Goal: Task Accomplishment & Management: Use online tool/utility

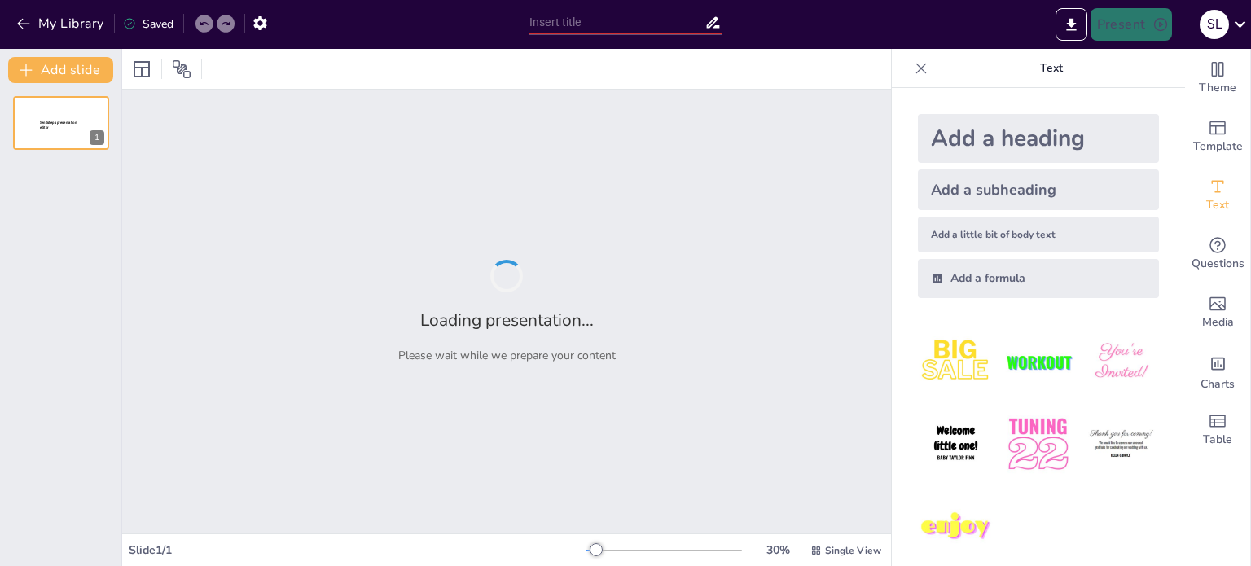
type input "Imported [DATE]-3019-san-28-03-e4978.pptx"
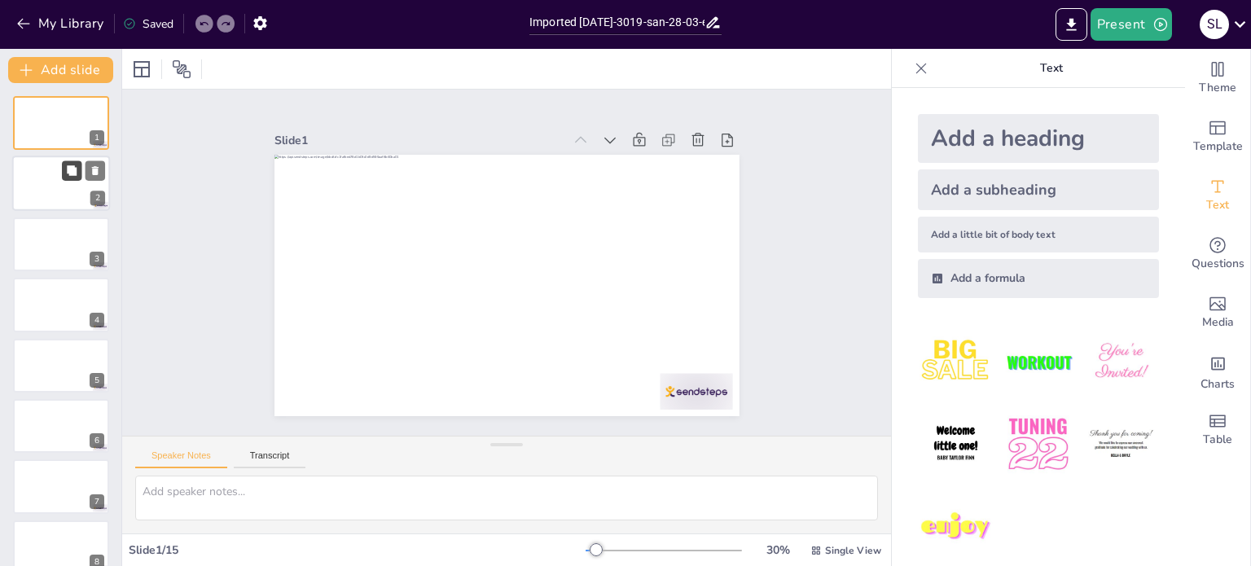
click at [76, 166] on icon at bounding box center [71, 170] width 11 height 11
click at [64, 248] on div at bounding box center [61, 244] width 98 height 55
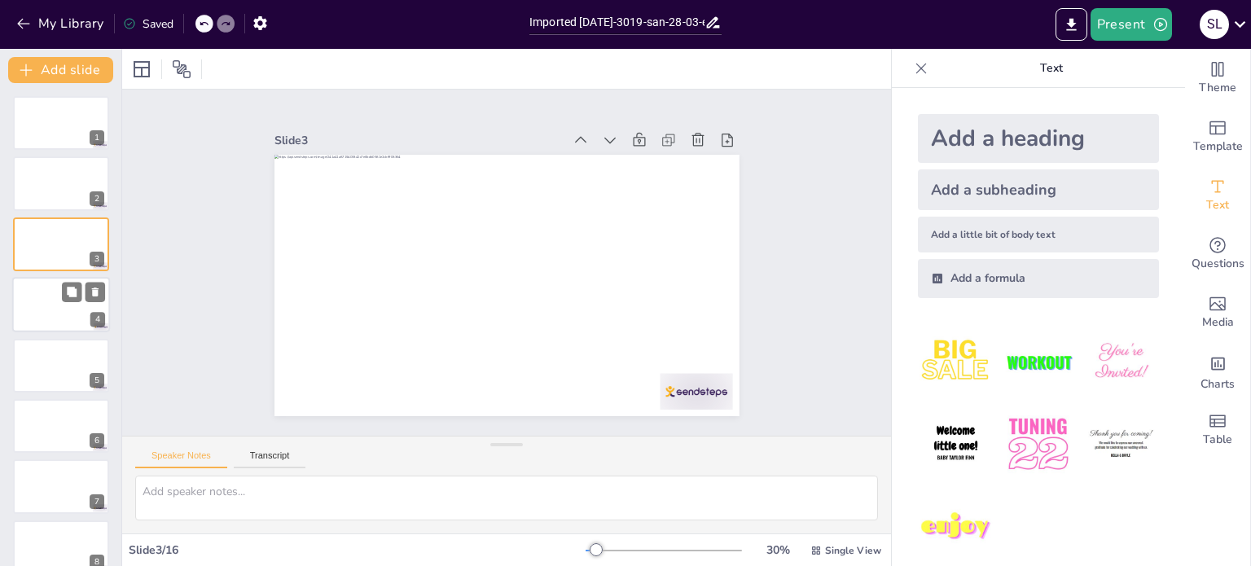
click at [62, 309] on div at bounding box center [61, 304] width 98 height 55
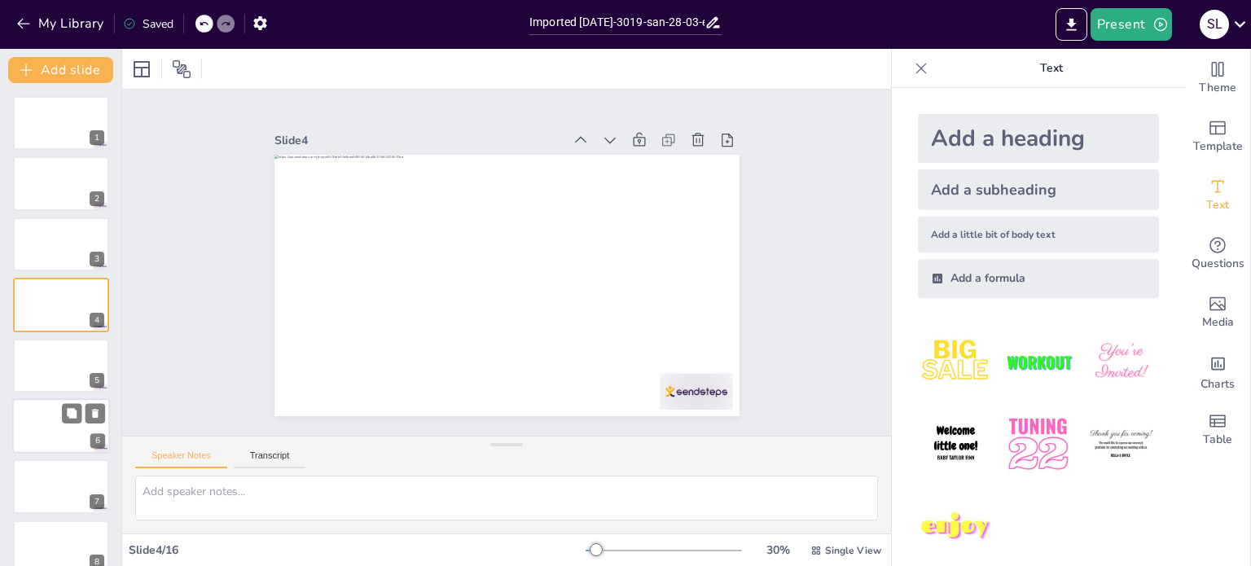
click at [72, 428] on div at bounding box center [61, 425] width 98 height 55
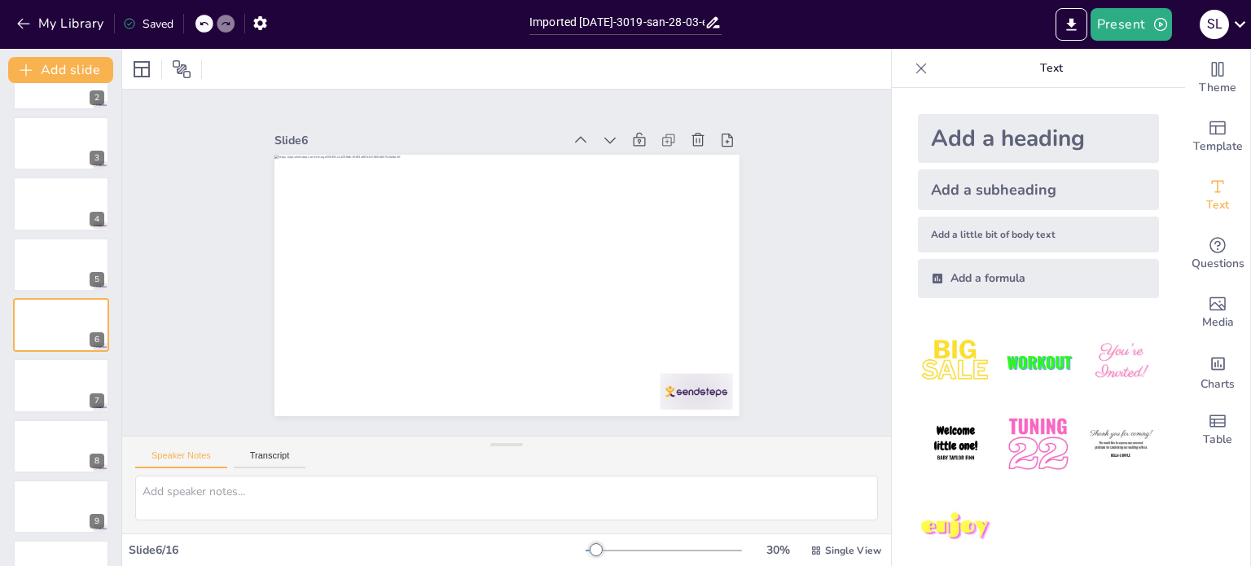
click at [52, 473] on div "1 2 3 4 5 6 7 8 9 10 11 12 13 14 15 16" at bounding box center [60, 476] width 121 height 962
click at [61, 507] on div at bounding box center [61, 506] width 98 height 55
click at [57, 558] on div at bounding box center [61, 566] width 98 height 55
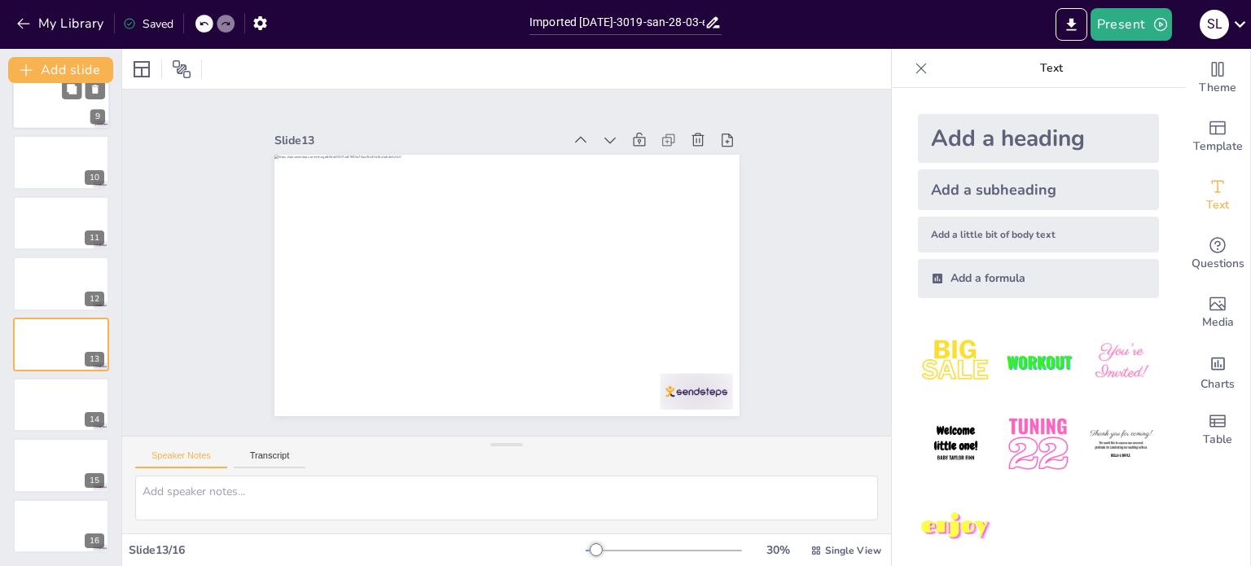
click at [50, 106] on div at bounding box center [61, 101] width 98 height 55
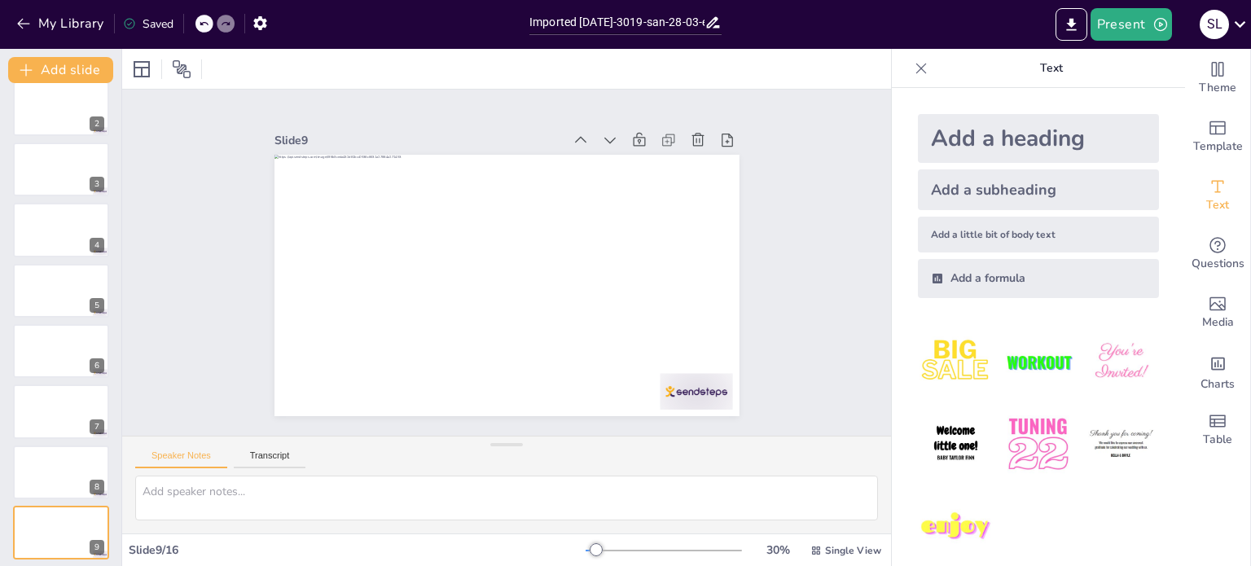
scroll to position [0, 0]
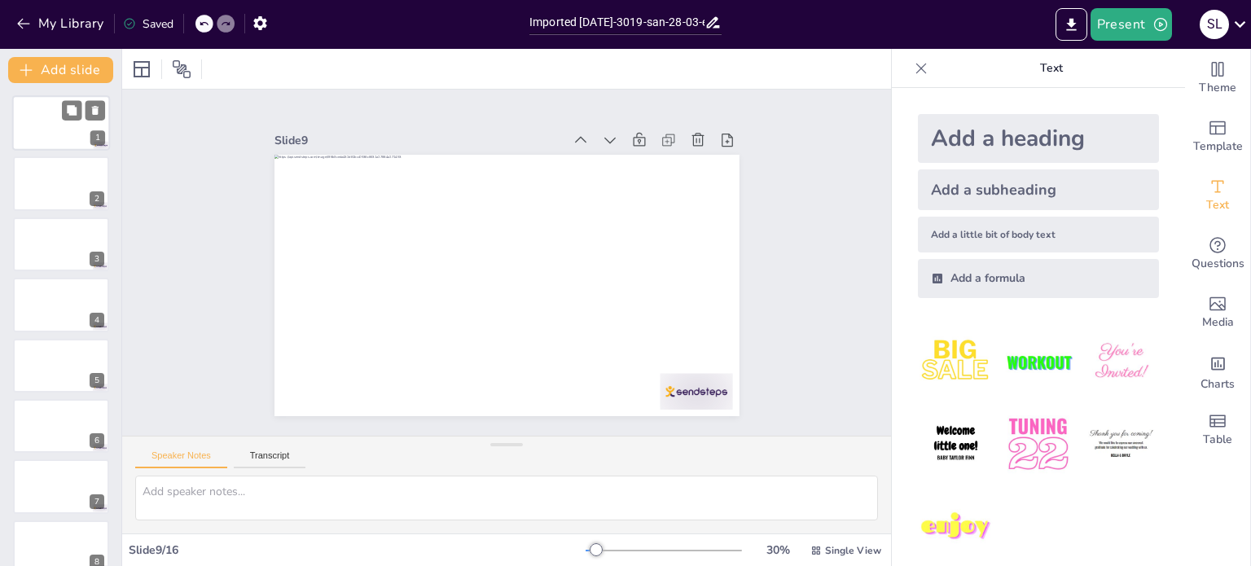
click at [49, 123] on div at bounding box center [61, 122] width 98 height 55
click at [1065, 24] on icon "Export to PowerPoint" at bounding box center [1071, 24] width 17 height 17
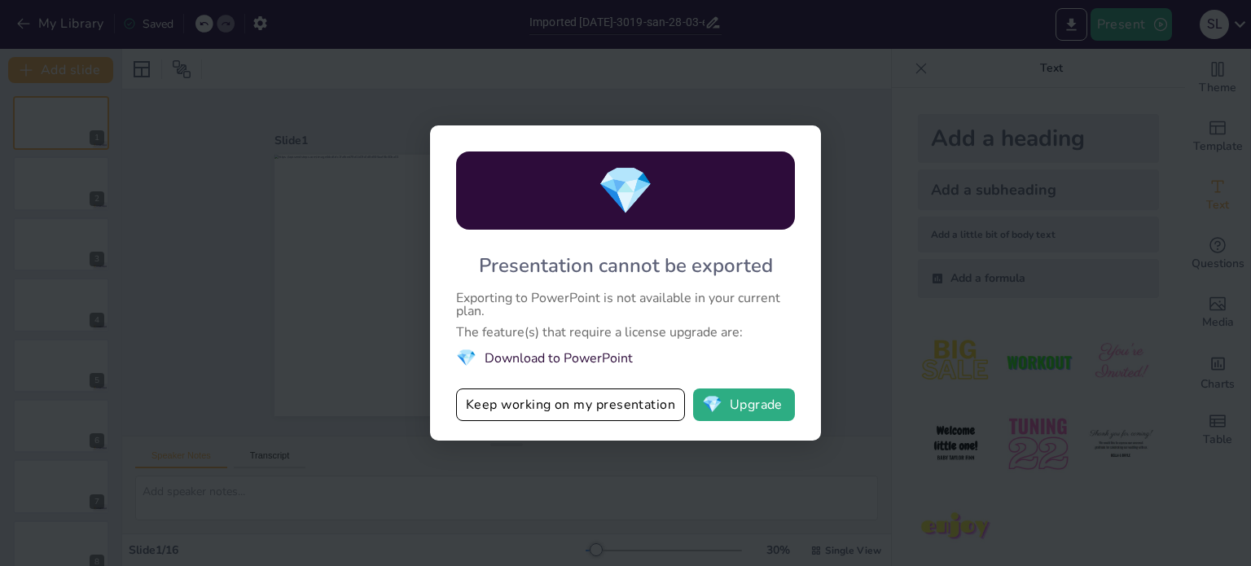
click at [849, 79] on div "💎 Presentation cannot be exported Exporting to PowerPoint is not available in y…" at bounding box center [625, 283] width 1251 height 566
click at [629, 409] on button "Keep working on my presentation" at bounding box center [570, 404] width 229 height 33
